Goal: Information Seeking & Learning: Find specific fact

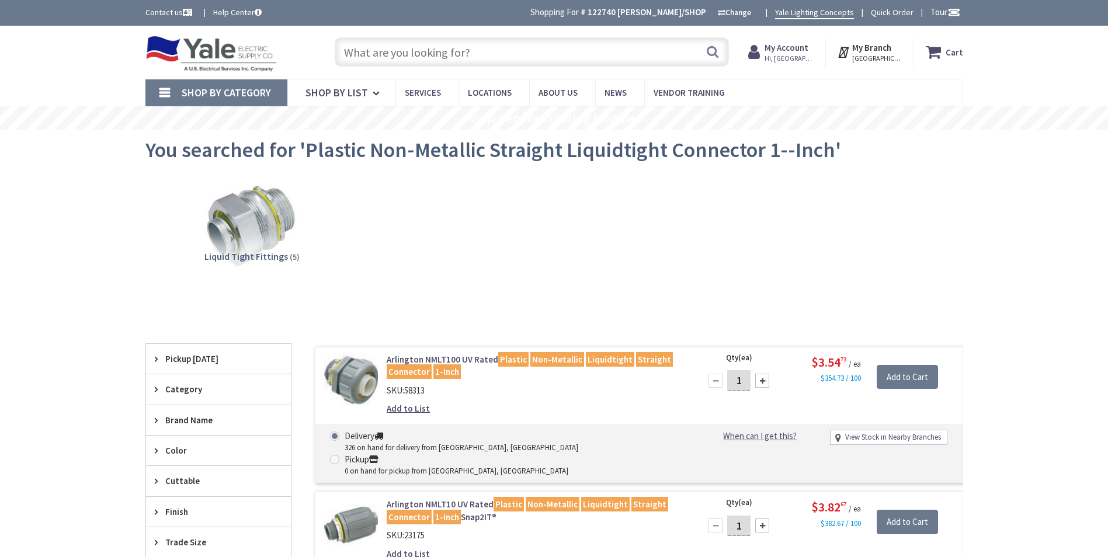
click at [394, 50] on input "text" at bounding box center [532, 51] width 394 height 29
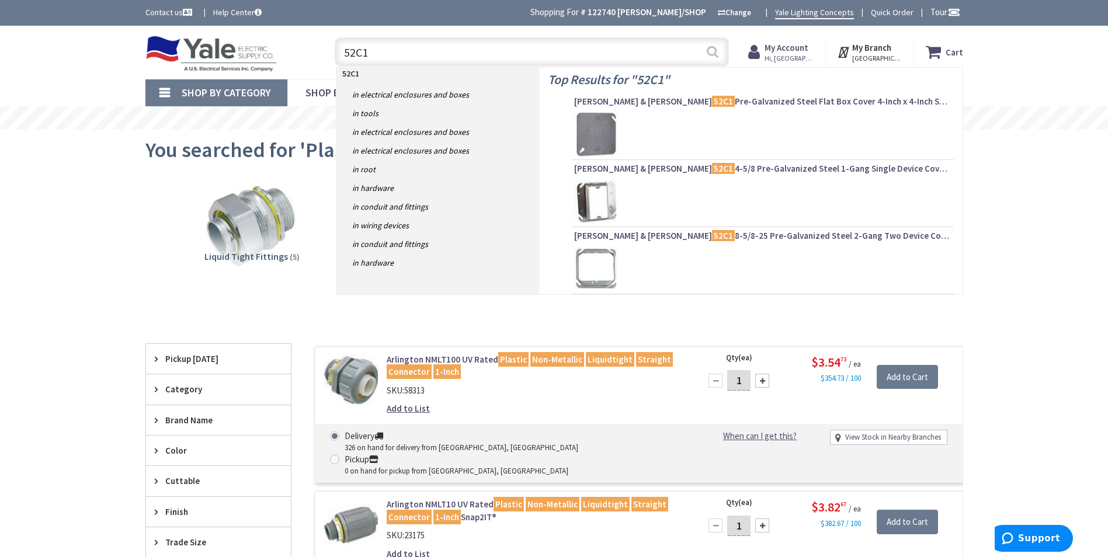
type input "52C1"
click at [714, 52] on button "Search" at bounding box center [712, 52] width 15 height 26
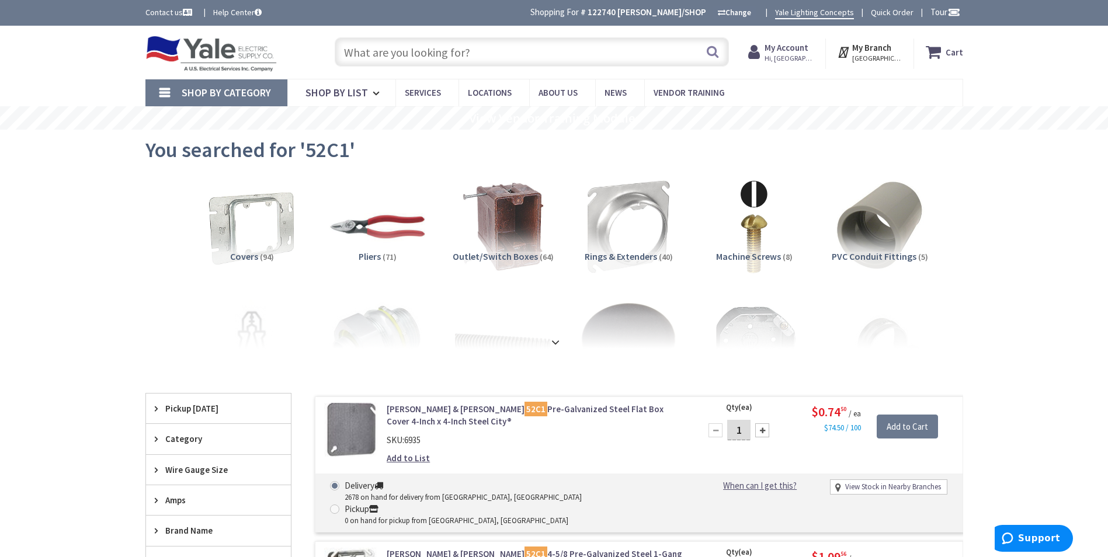
click at [366, 51] on input "text" at bounding box center [532, 51] width 394 height 29
paste input "12-2 Romex"
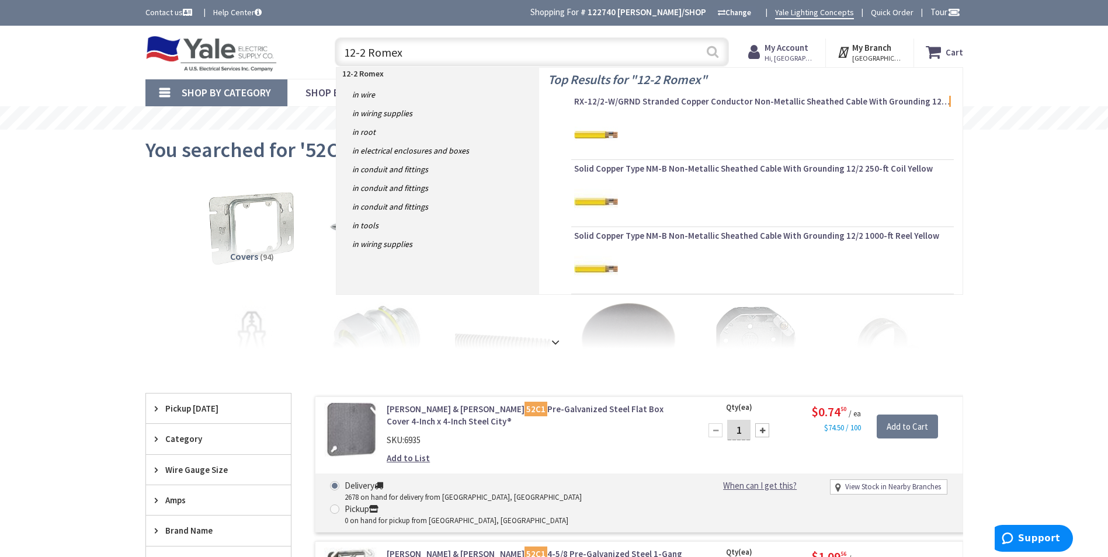
type input "12-2 Romex"
click at [713, 52] on button "Search" at bounding box center [712, 52] width 15 height 26
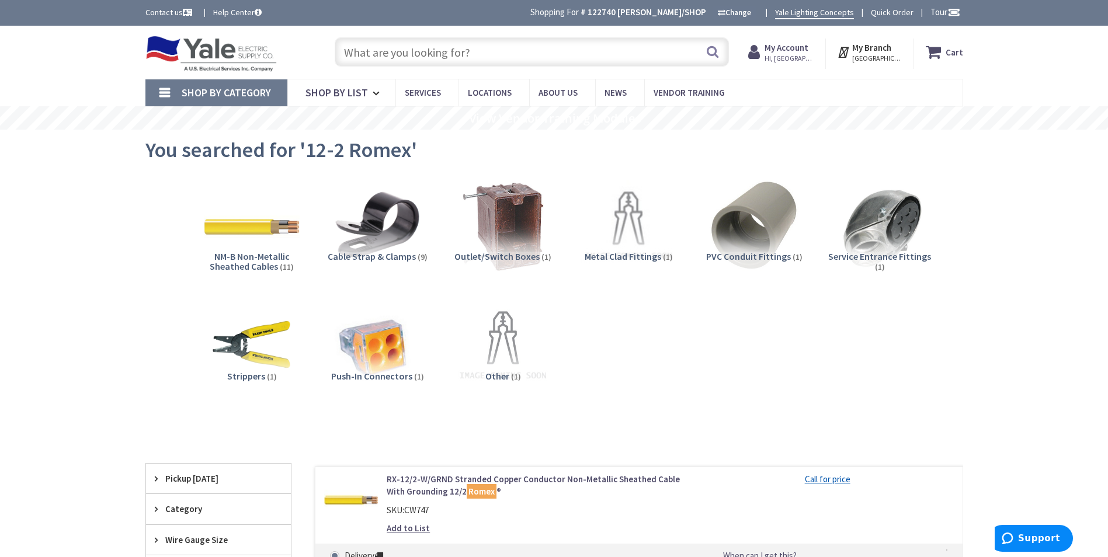
click at [528, 51] on input "text" at bounding box center [532, 51] width 394 height 29
paste input "521711234E"
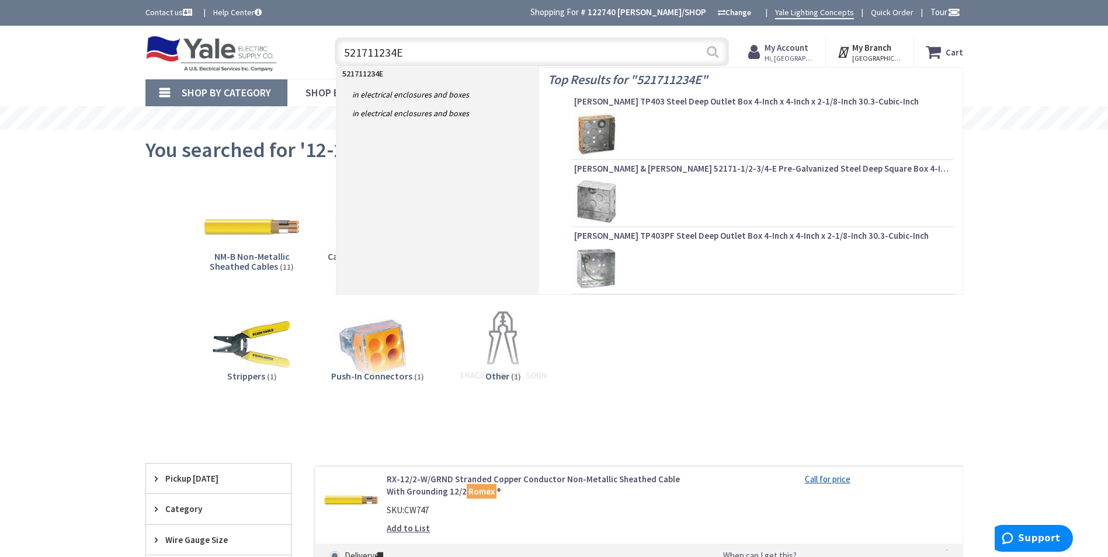
type input "521711234E"
click at [711, 52] on button "Search" at bounding box center [712, 52] width 15 height 26
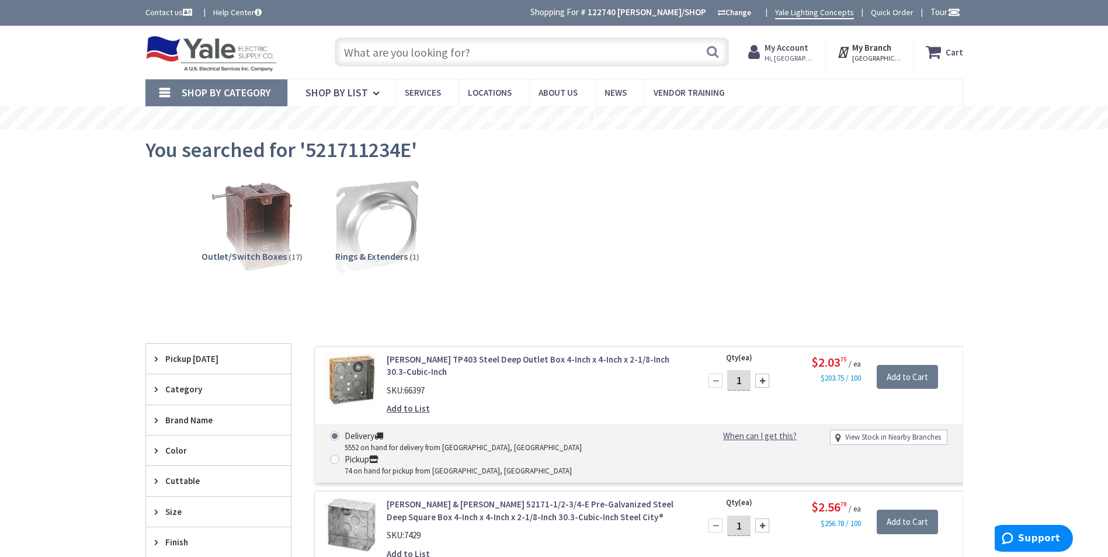
click at [495, 48] on input "text" at bounding box center [532, 51] width 394 height 29
paste input "ARL 842"
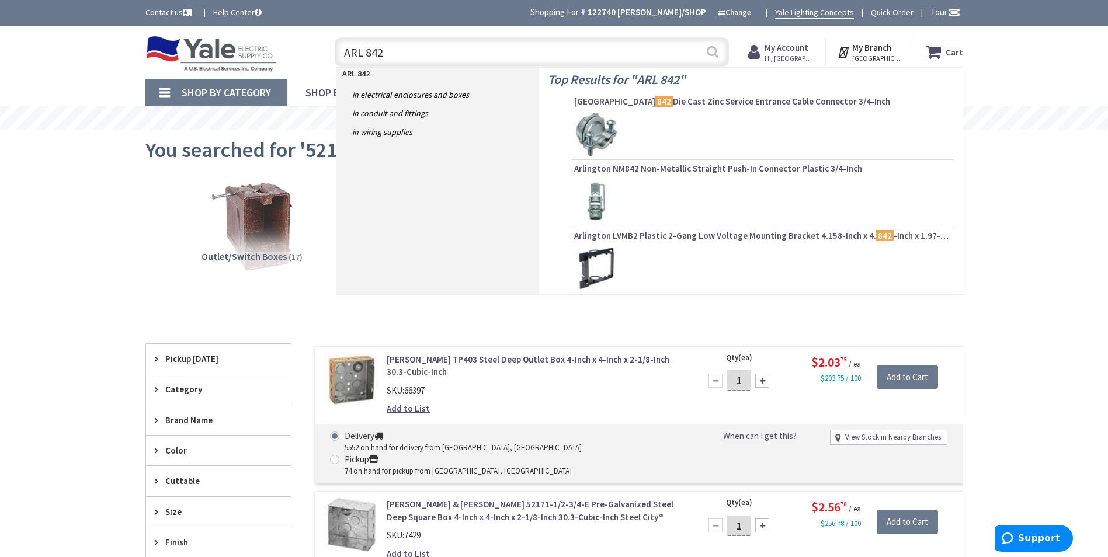
type input "ARL 842"
click at [717, 54] on button "Search" at bounding box center [712, 52] width 15 height 26
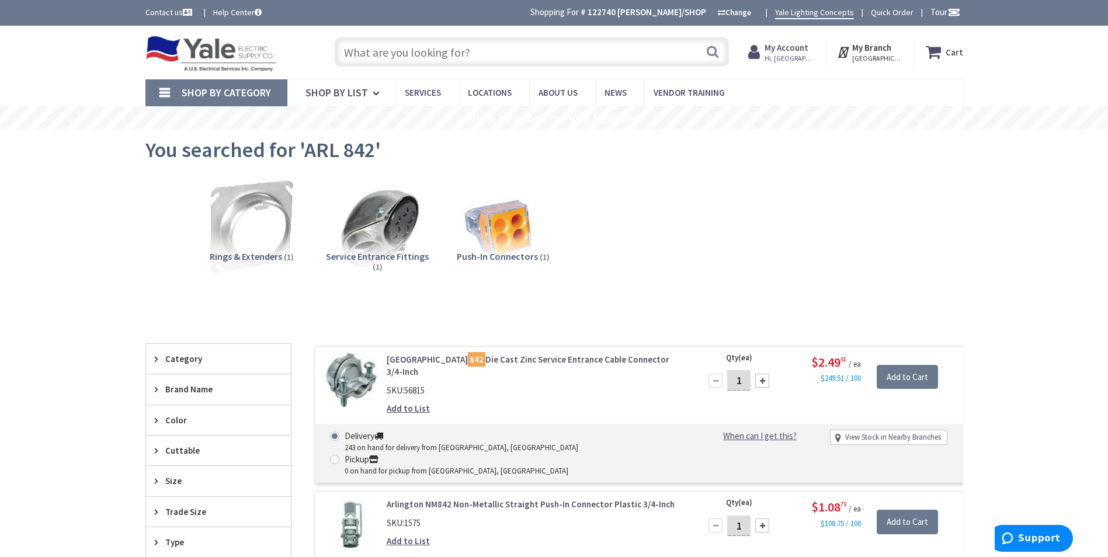
click at [451, 55] on input "text" at bounding box center [532, 51] width 394 height 29
paste input "30-341"
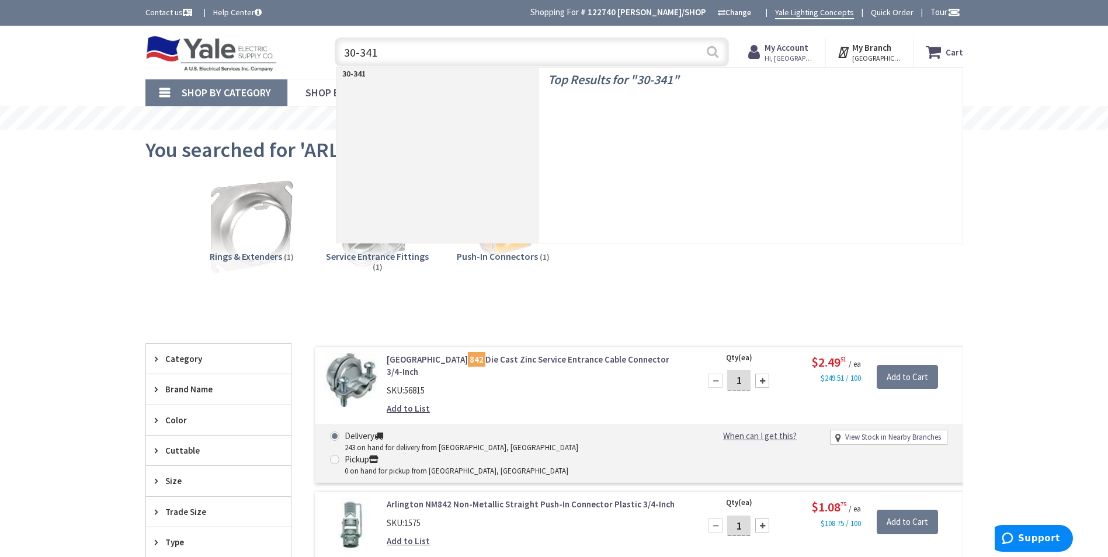
type input "30-341"
click at [719, 50] on button "Search" at bounding box center [712, 52] width 15 height 26
